Goal: Information Seeking & Learning: Learn about a topic

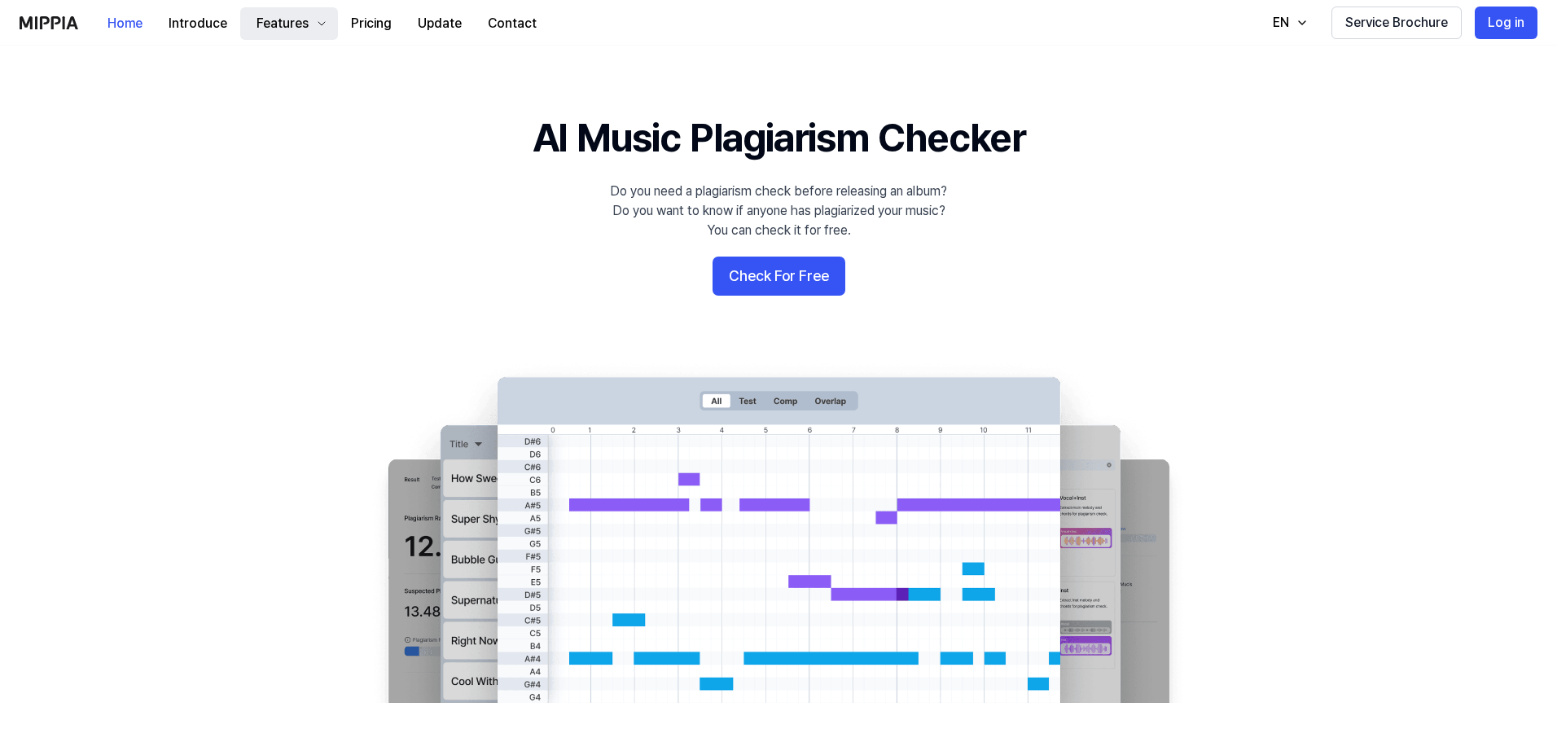
click at [311, 20] on button "Features" at bounding box center [289, 23] width 98 height 33
click at [178, 19] on button "Introduce" at bounding box center [198, 23] width 85 height 33
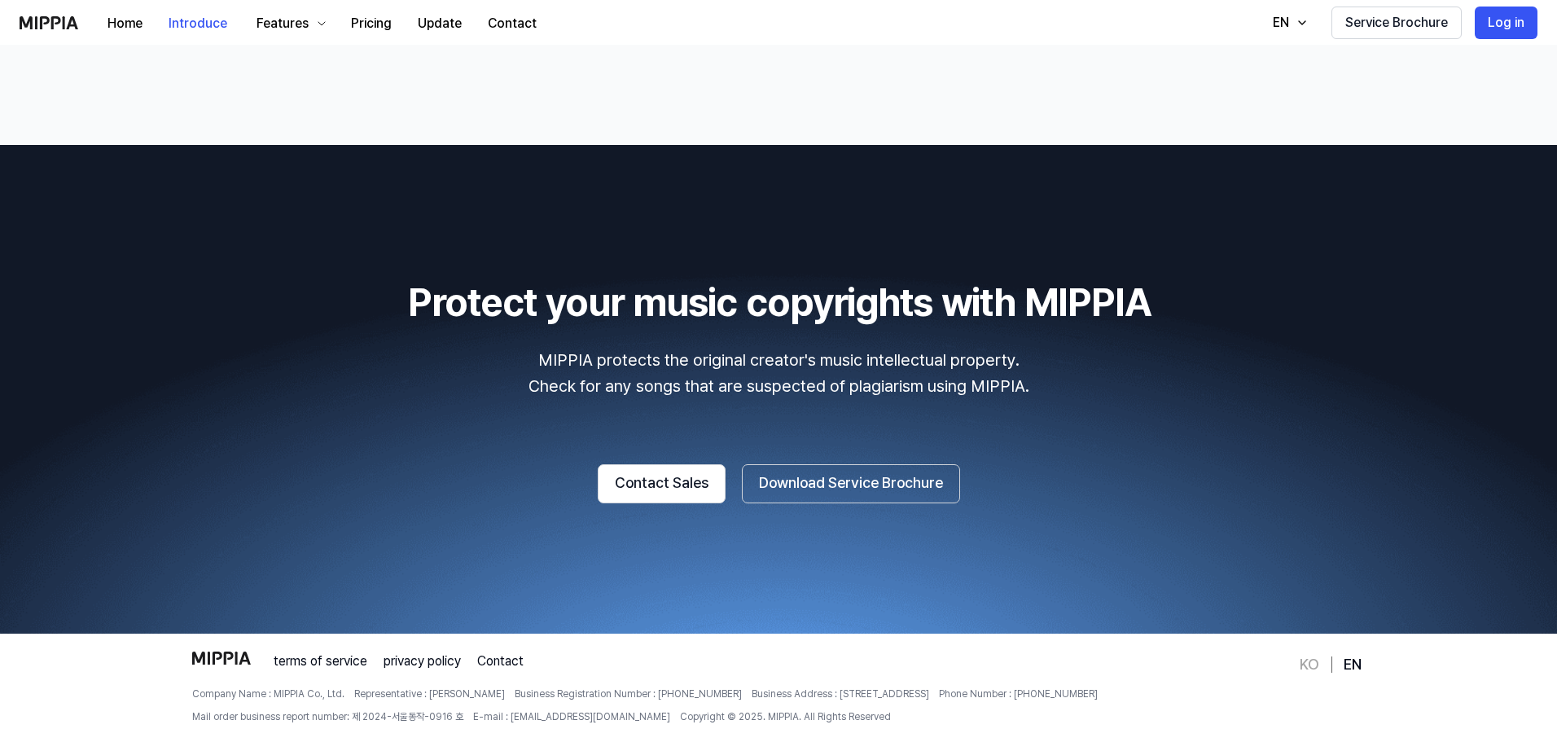
scroll to position [2455, 0]
